Goal: Task Accomplishment & Management: Use online tool/utility

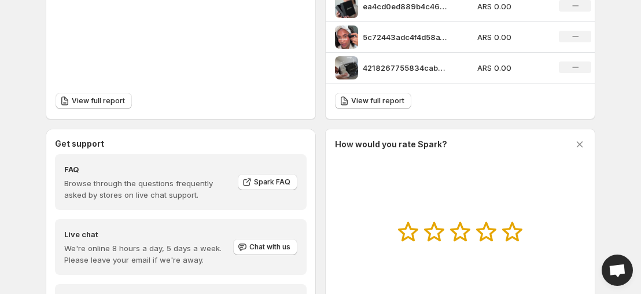
scroll to position [513, 0]
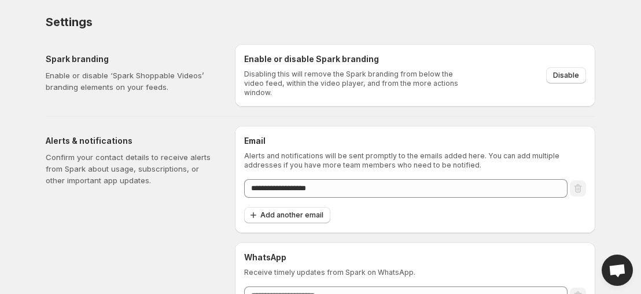
scroll to position [42, 0]
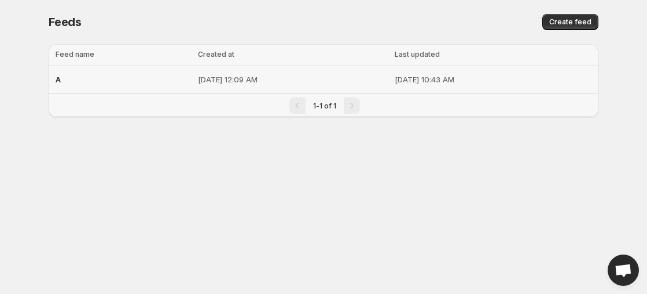
click at [198, 79] on p "[DATE] 12:09 AM" at bounding box center [293, 80] width 190 height 12
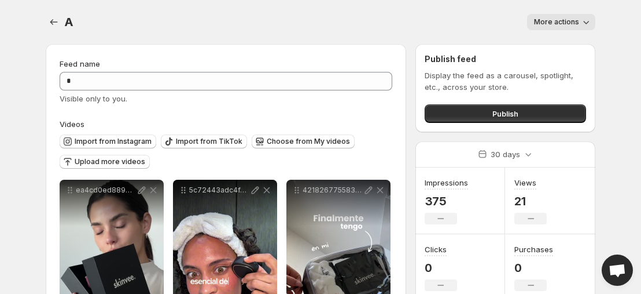
click at [545, 20] on span "More actions" at bounding box center [556, 21] width 45 height 9
click at [491, 24] on div "More actions" at bounding box center [341, 22] width 508 height 16
click at [549, 23] on span "More actions" at bounding box center [556, 21] width 45 height 9
click at [392, 9] on div "A. This page is ready A More actions More actions More actions" at bounding box center [321, 22] width 550 height 44
